Goal: Task Accomplishment & Management: Manage account settings

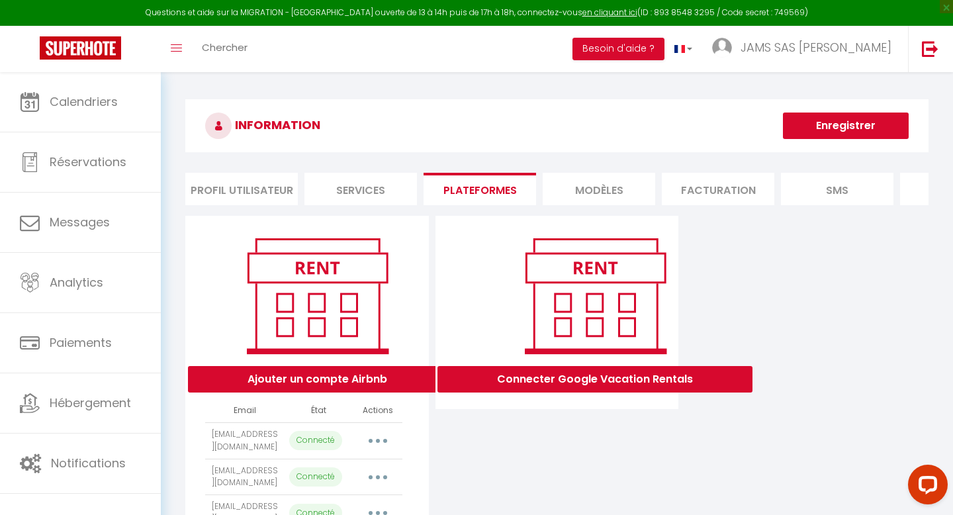
select select "4996"
select select "4997"
select select "4998"
select select "4999"
select select "22835"
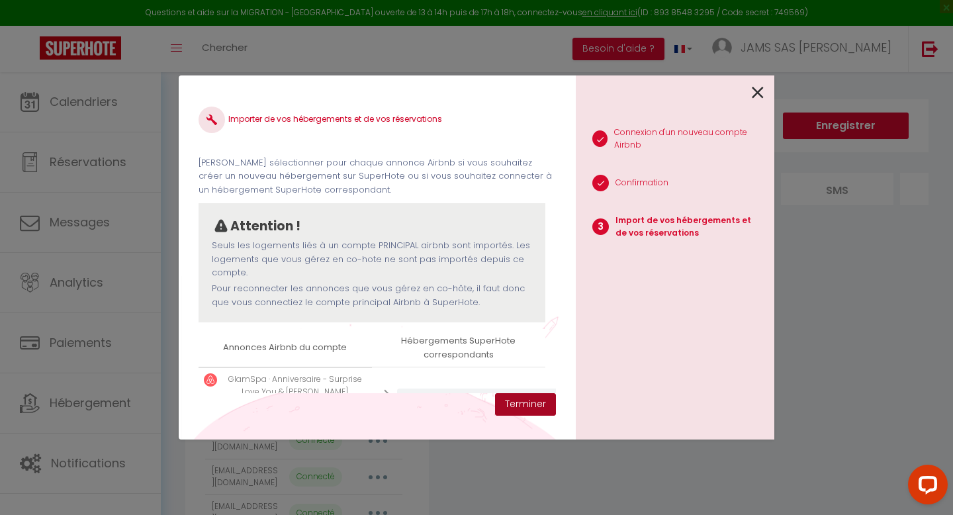
click at [522, 400] on button "Terminer" at bounding box center [525, 404] width 61 height 23
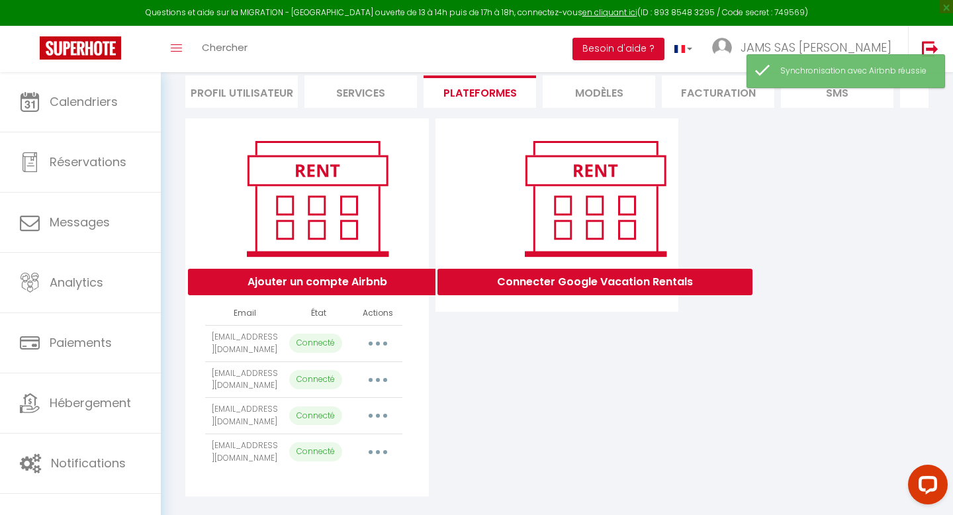
scroll to position [116, 0]
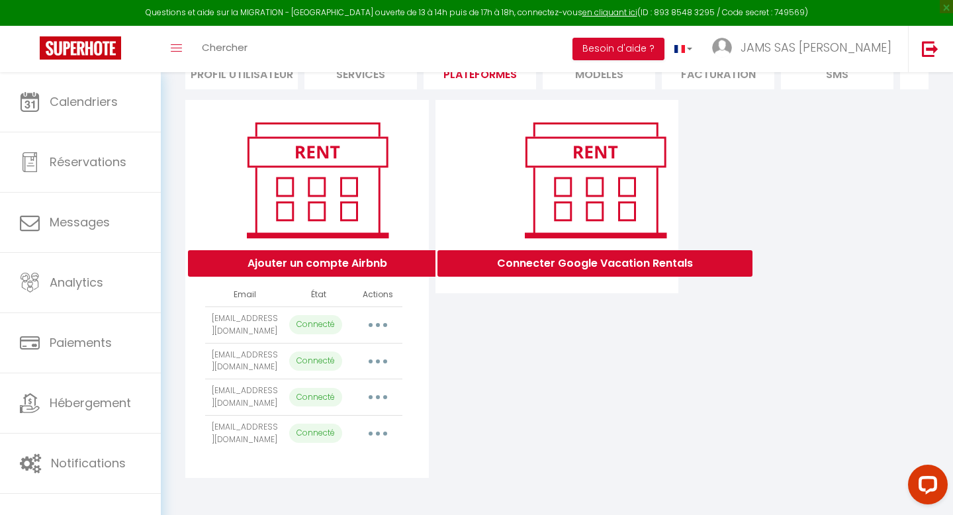
click at [377, 396] on icon "button" at bounding box center [378, 397] width 4 height 4
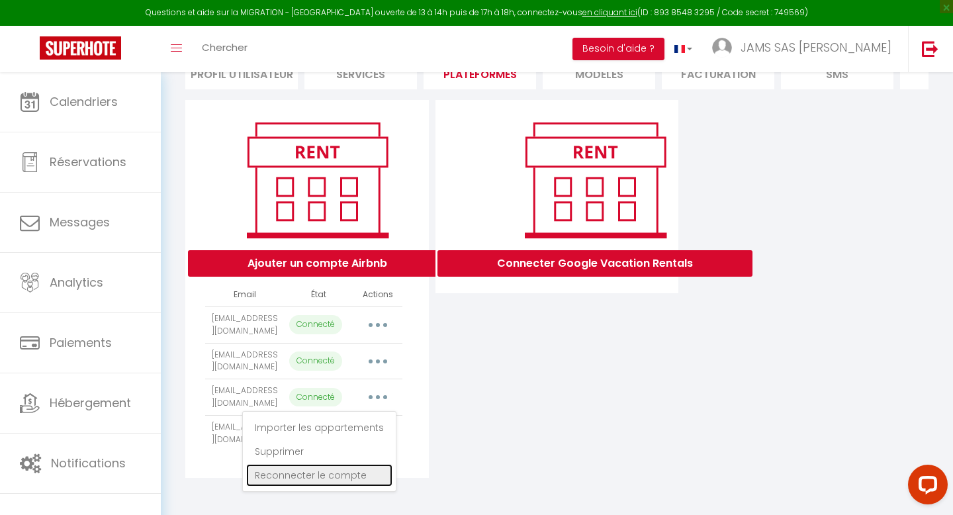
click at [310, 473] on link "Reconnecter le compte" at bounding box center [319, 475] width 146 height 23
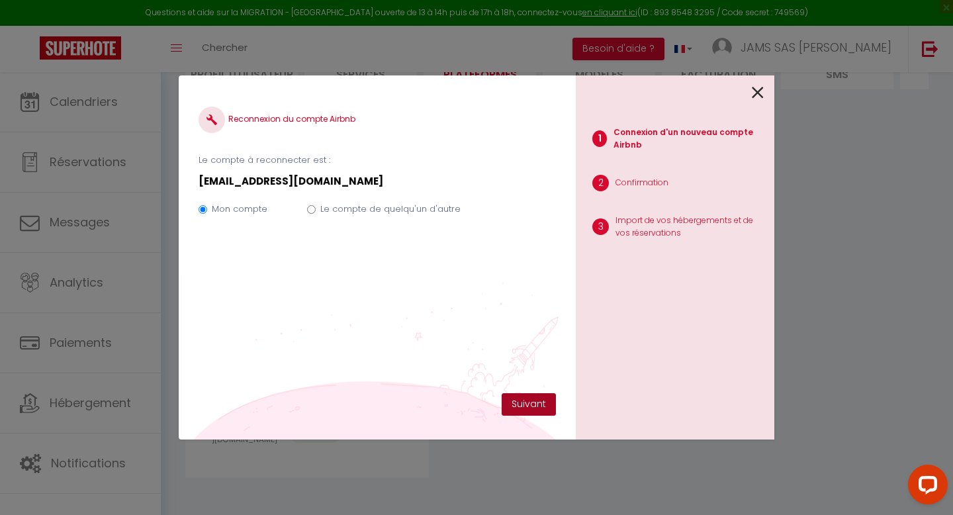
click at [518, 402] on button "Suivant" at bounding box center [529, 404] width 54 height 23
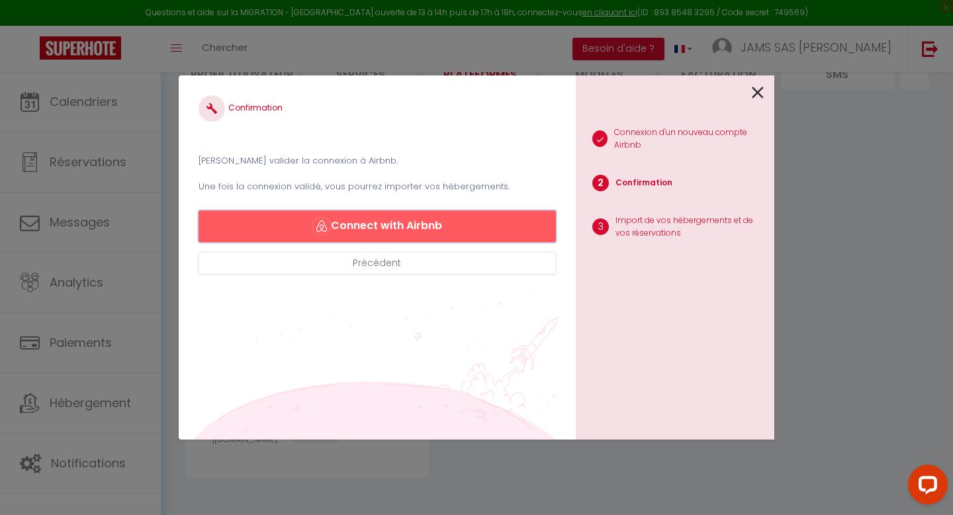
click at [408, 234] on button "Connect with Airbnb" at bounding box center [377, 226] width 357 height 32
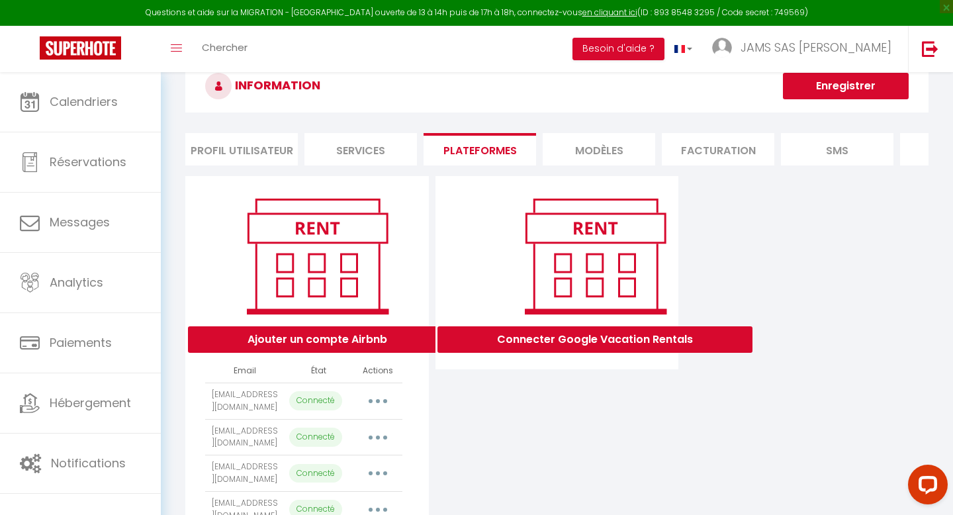
select select "4996"
select select "4997"
select select "4998"
select select "4999"
select select "22835"
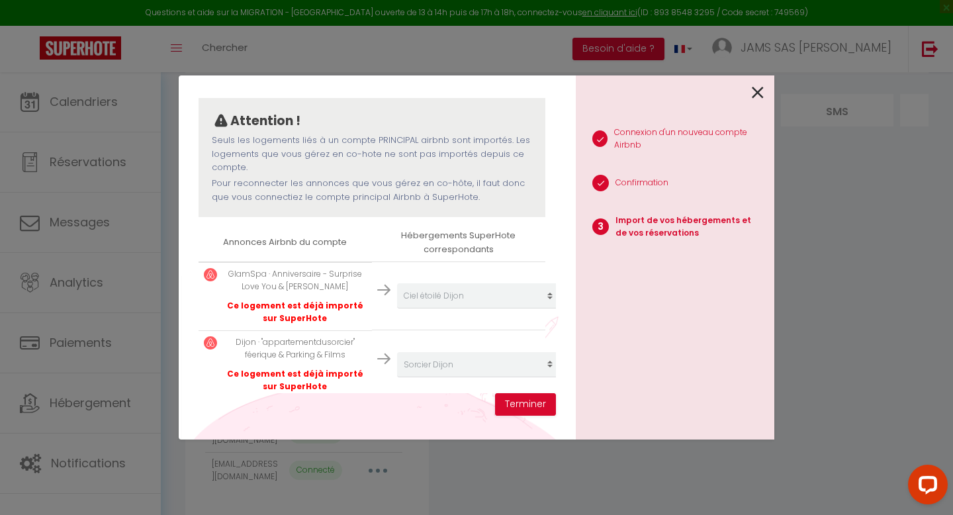
scroll to position [103, 0]
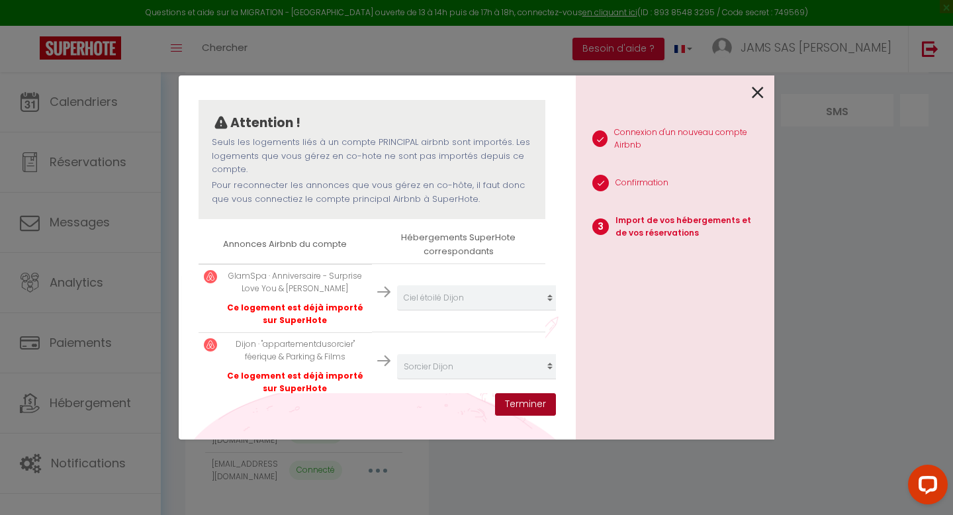
click at [545, 400] on button "Terminer" at bounding box center [525, 404] width 61 height 23
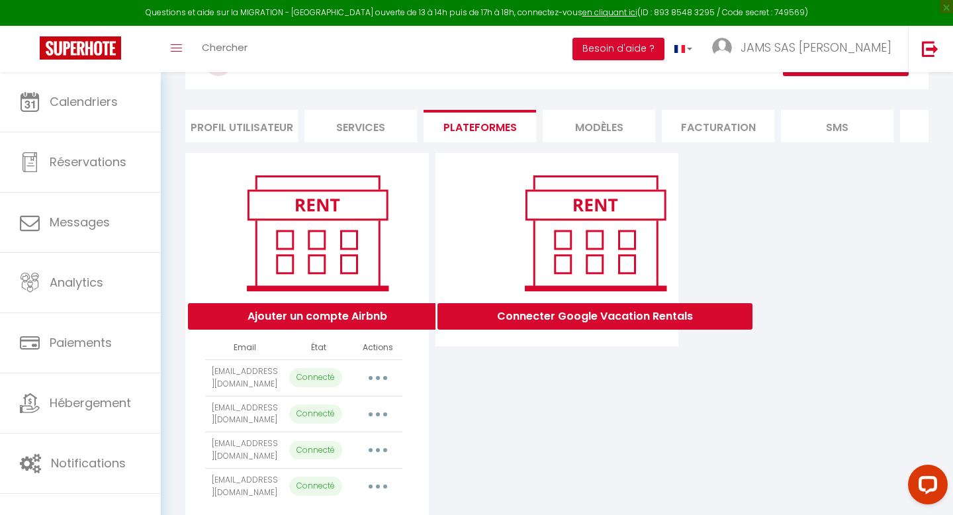
scroll to position [116, 0]
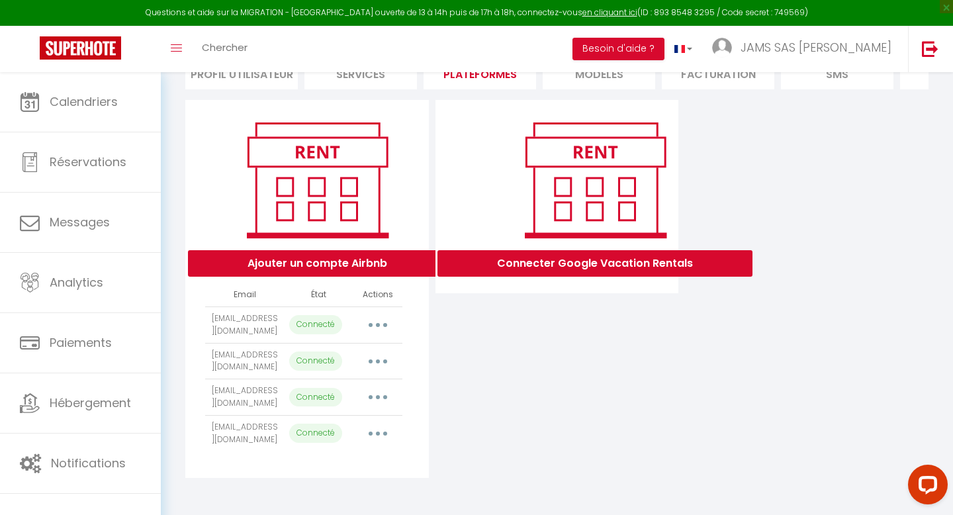
click at [379, 399] on button "button" at bounding box center [377, 397] width 37 height 21
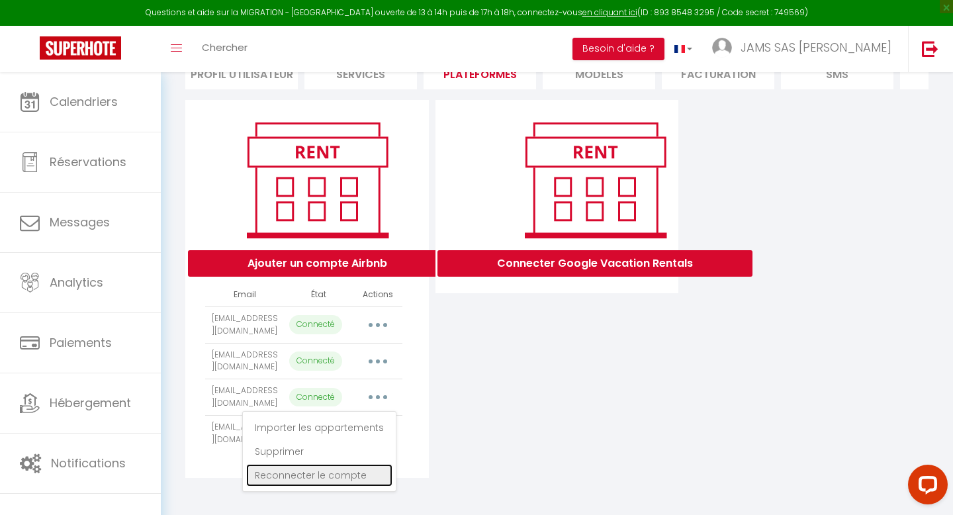
click at [316, 476] on link "Reconnecter le compte" at bounding box center [319, 475] width 146 height 23
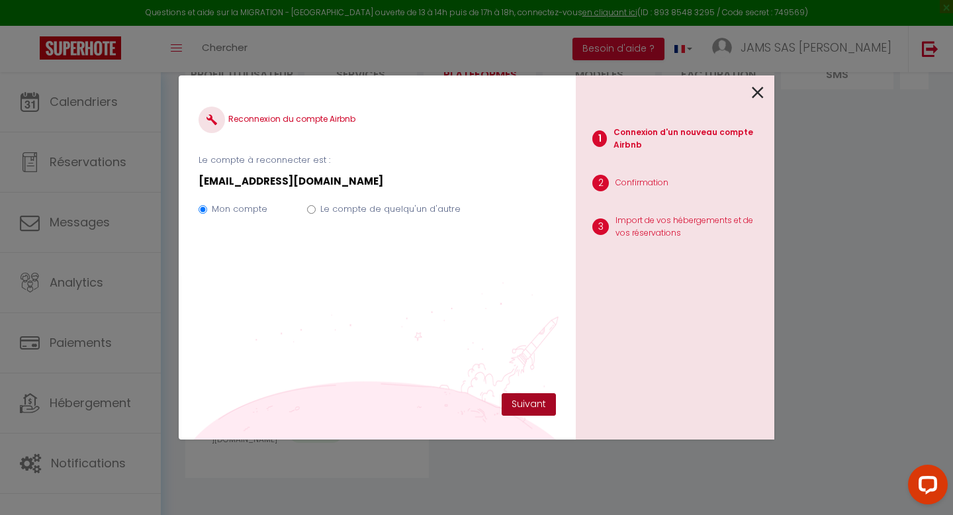
click at [532, 401] on button "Suivant" at bounding box center [529, 404] width 54 height 23
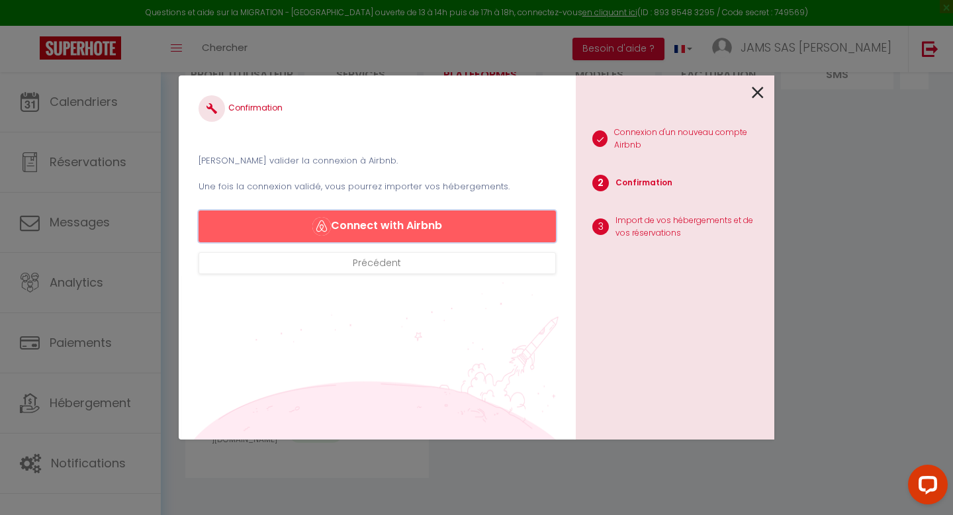
click at [420, 228] on button "Connect with Airbnb" at bounding box center [377, 226] width 357 height 32
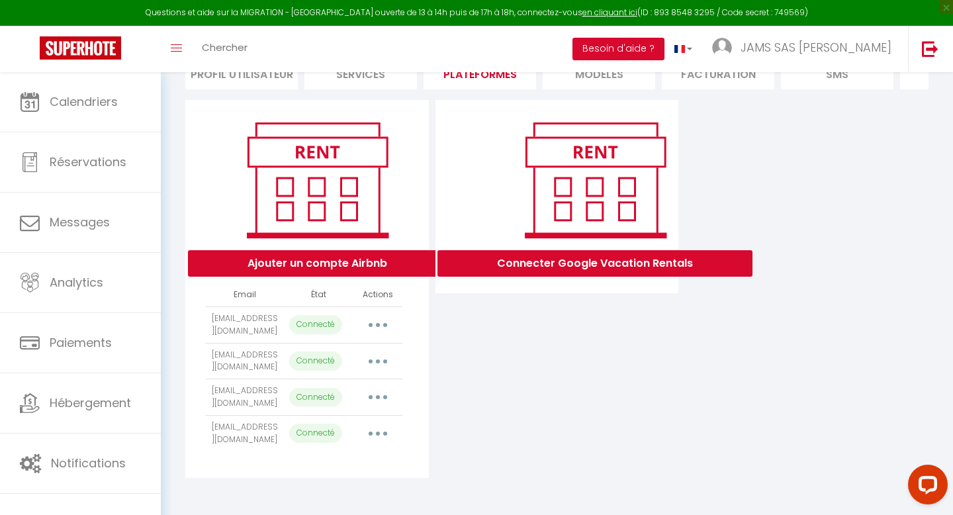
select select "4996"
select select "4997"
select select "4998"
select select "4999"
select select "22835"
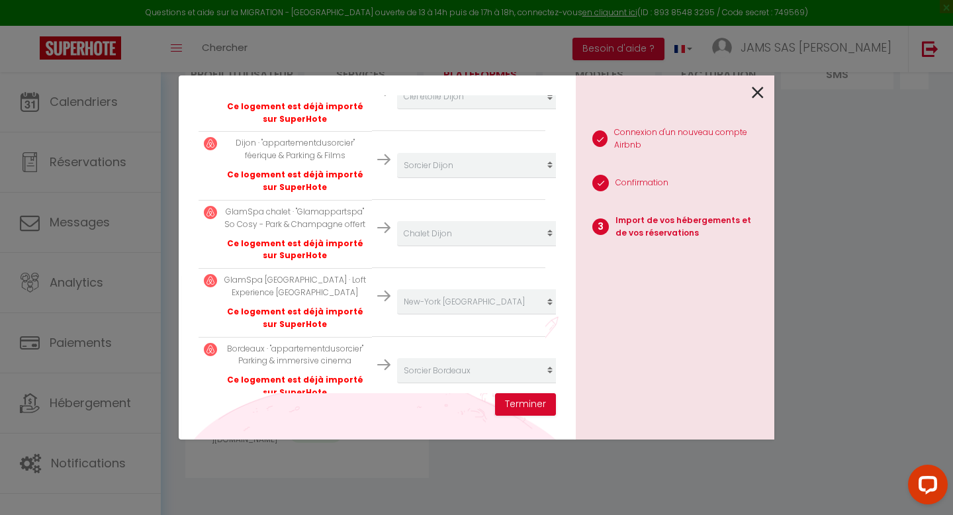
scroll to position [326, 0]
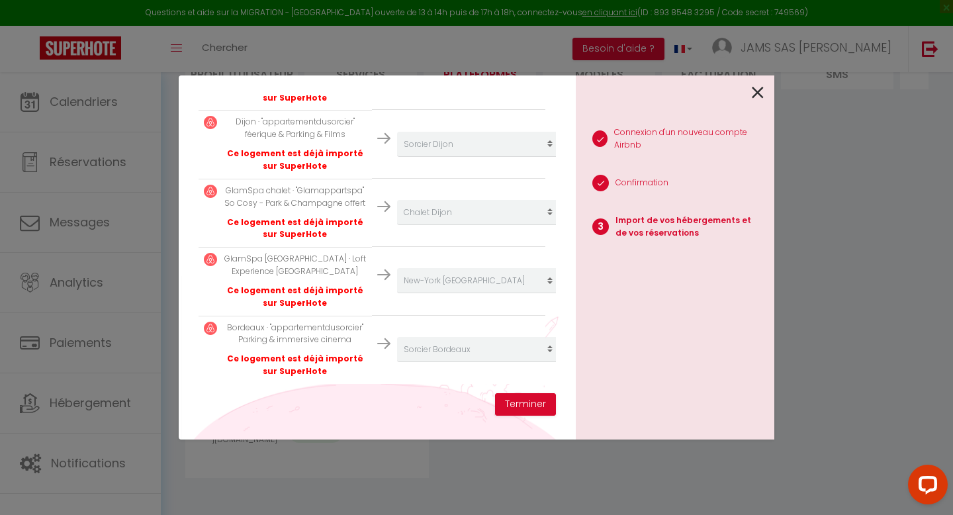
click at [757, 87] on icon at bounding box center [758, 93] width 12 height 20
